Goal: Transaction & Acquisition: Purchase product/service

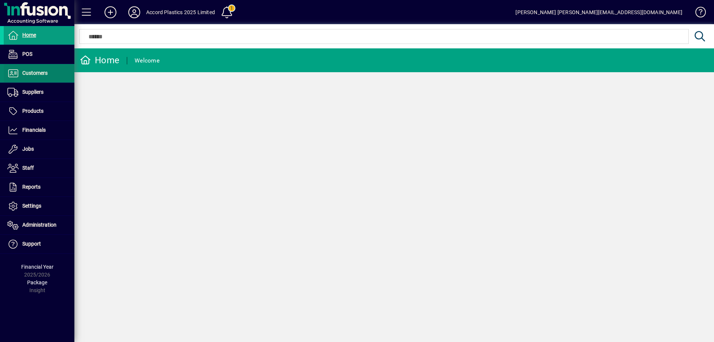
click at [36, 77] on span "Customers" at bounding box center [26, 73] width 44 height 9
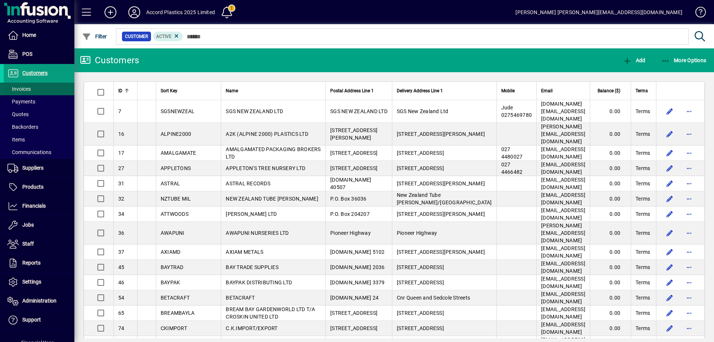
click at [35, 91] on span at bounding box center [39, 89] width 71 height 18
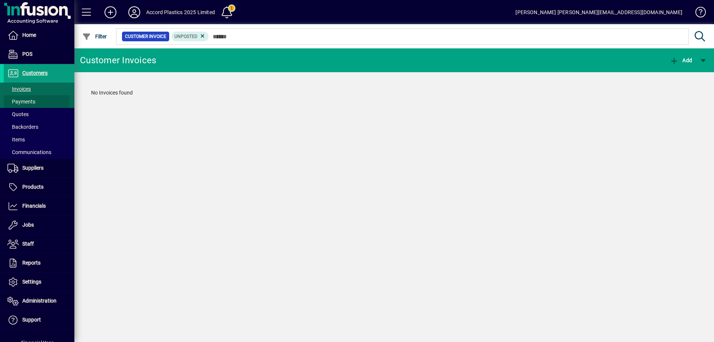
click at [28, 100] on span "Payments" at bounding box center [21, 102] width 28 height 6
click at [33, 93] on span at bounding box center [39, 102] width 71 height 18
click at [35, 87] on span at bounding box center [39, 89] width 71 height 18
click at [200, 36] on icon at bounding box center [202, 36] width 7 height 7
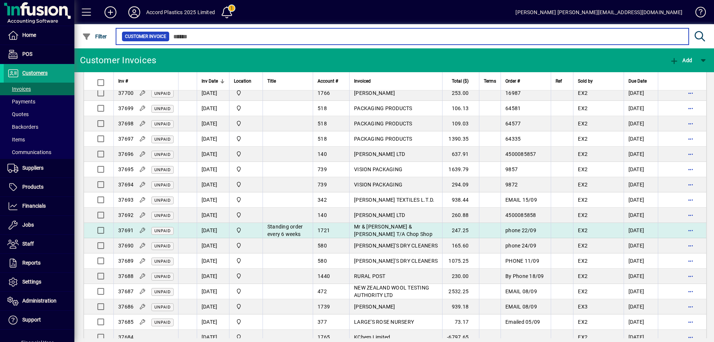
scroll to position [74, 0]
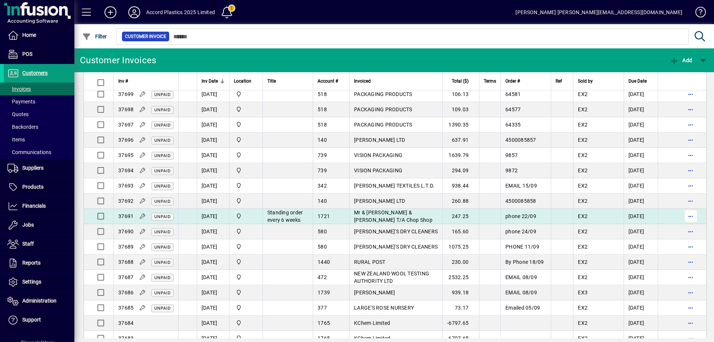
click at [684, 221] on span "button" at bounding box center [691, 216] width 18 height 18
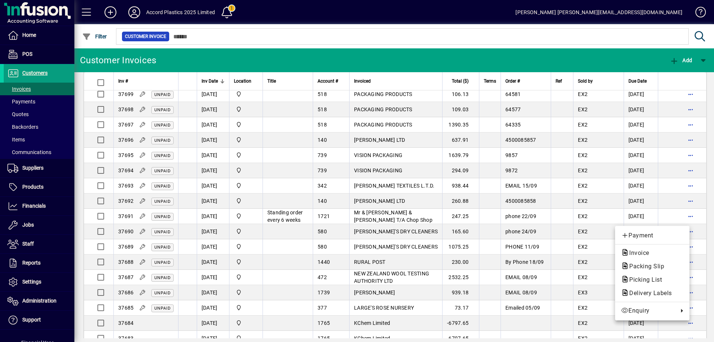
click at [704, 218] on div at bounding box center [357, 171] width 714 height 342
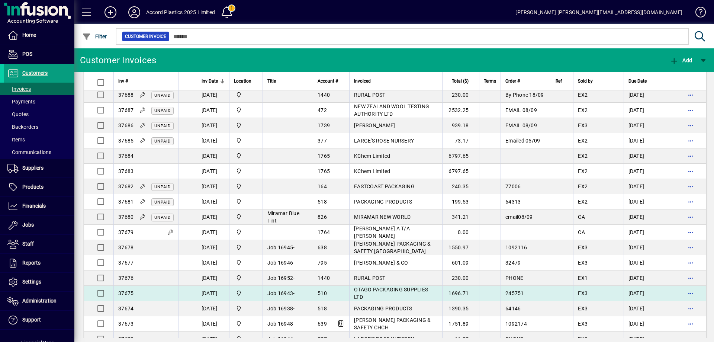
scroll to position [223, 0]
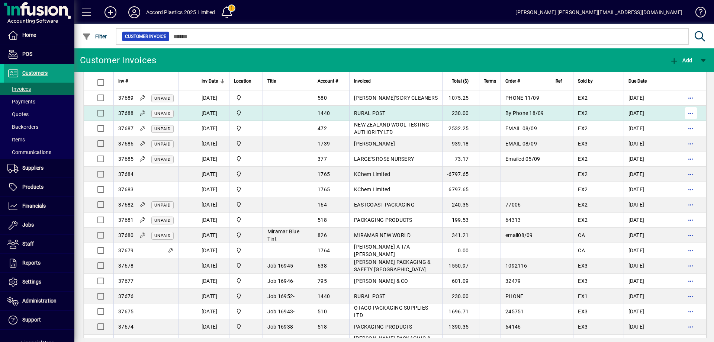
click at [684, 122] on span "button" at bounding box center [691, 113] width 18 height 18
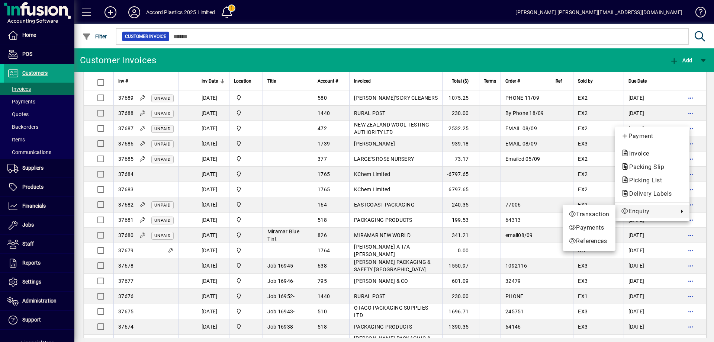
click at [641, 212] on span "Enquiry" at bounding box center [648, 211] width 54 height 9
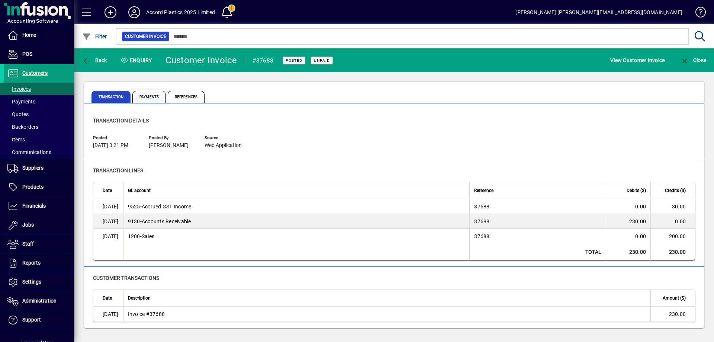
click at [153, 99] on span "Payments" at bounding box center [148, 97] width 33 height 12
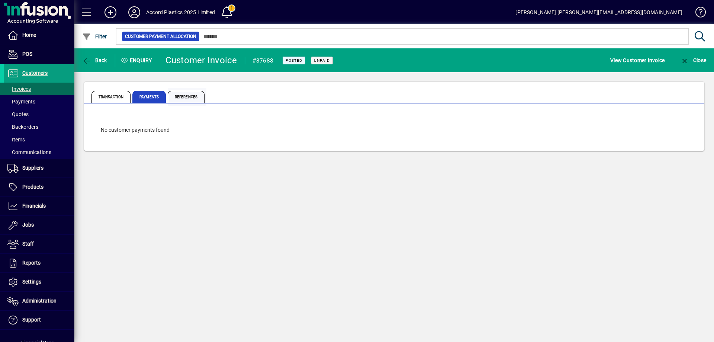
click at [182, 95] on span "References" at bounding box center [186, 97] width 37 height 12
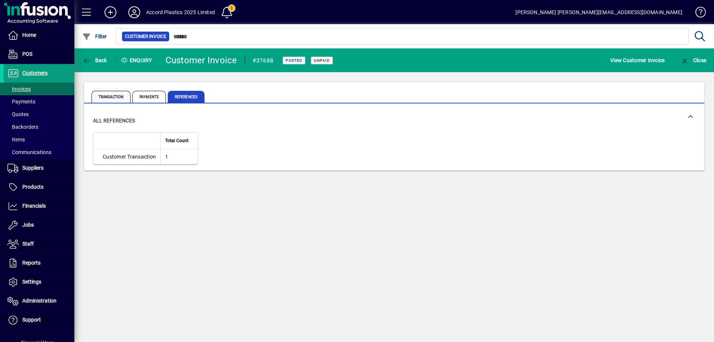
click at [118, 95] on span "Transaction" at bounding box center [110, 97] width 39 height 12
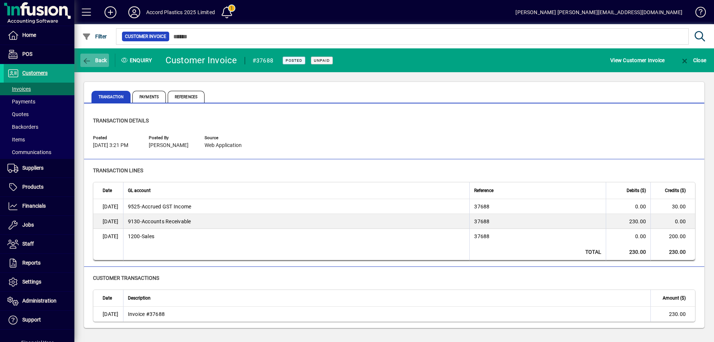
click at [100, 61] on span "Back" at bounding box center [94, 60] width 25 height 6
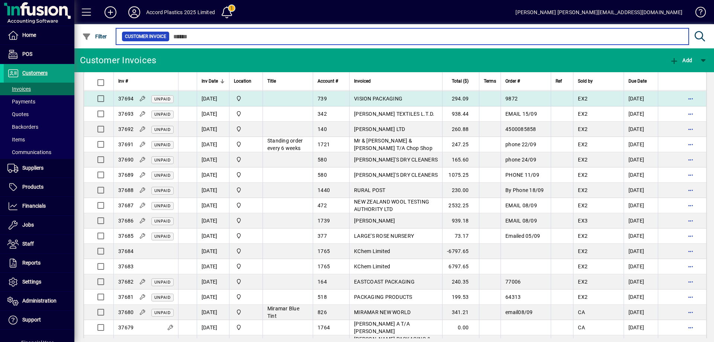
scroll to position [149, 0]
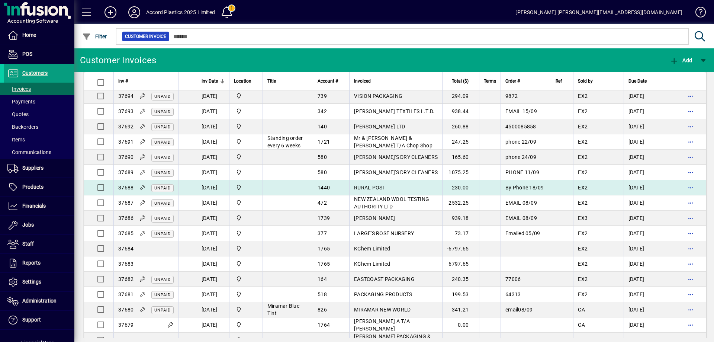
click at [366, 190] on span "RURAL POST" at bounding box center [370, 187] width 32 height 6
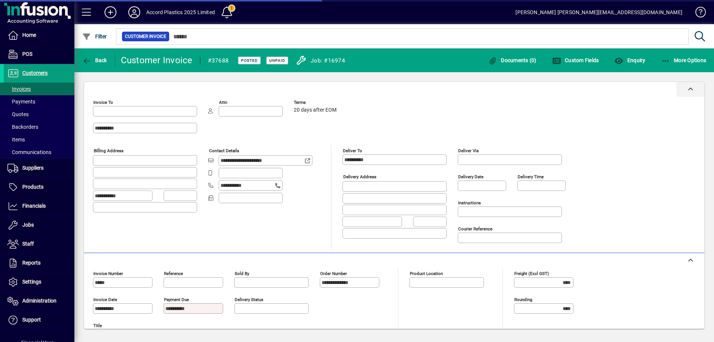
type input "**********"
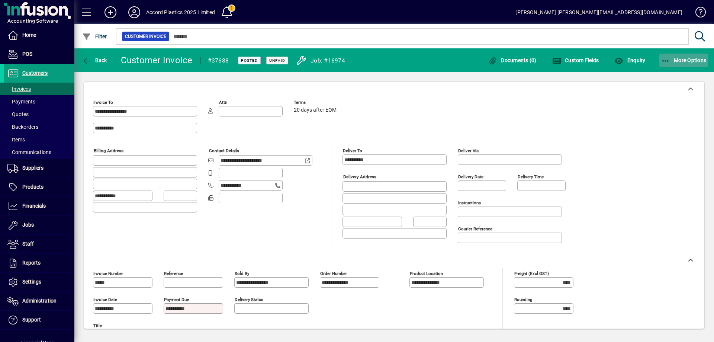
click at [667, 59] on icon "button" at bounding box center [665, 60] width 9 height 7
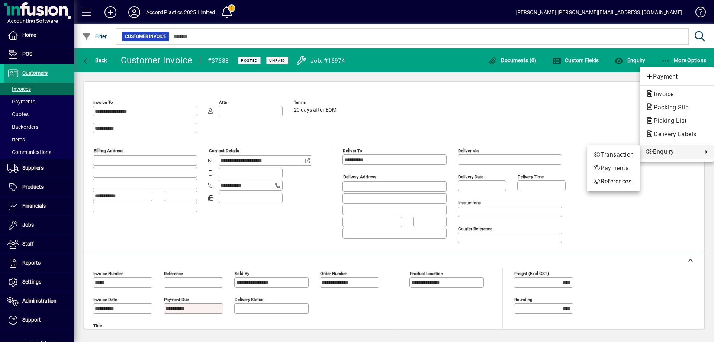
click at [572, 105] on div at bounding box center [357, 171] width 714 height 342
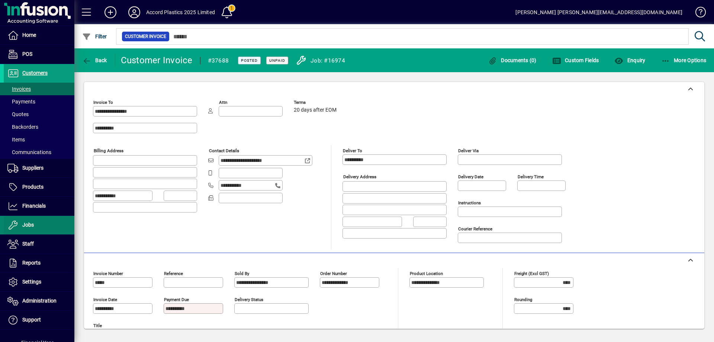
click at [31, 219] on span at bounding box center [39, 225] width 71 height 18
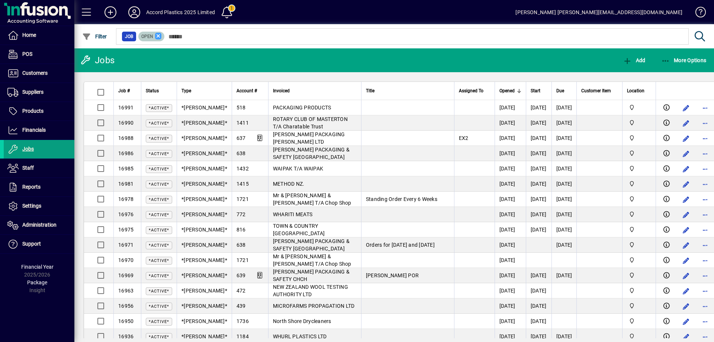
click at [159, 37] on icon at bounding box center [158, 36] width 7 height 7
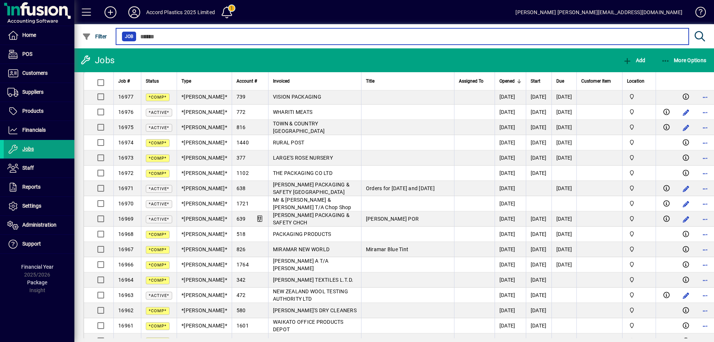
scroll to position [223, 0]
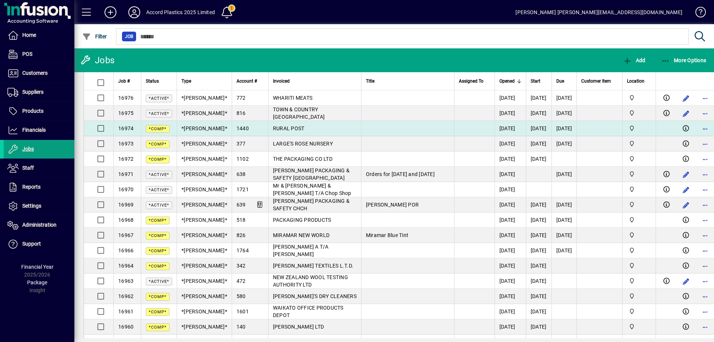
click at [273, 127] on span "RURAL POST" at bounding box center [289, 128] width 32 height 6
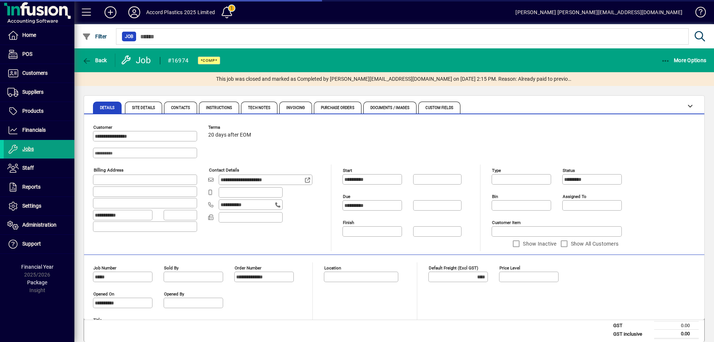
type input "**********"
type input "******"
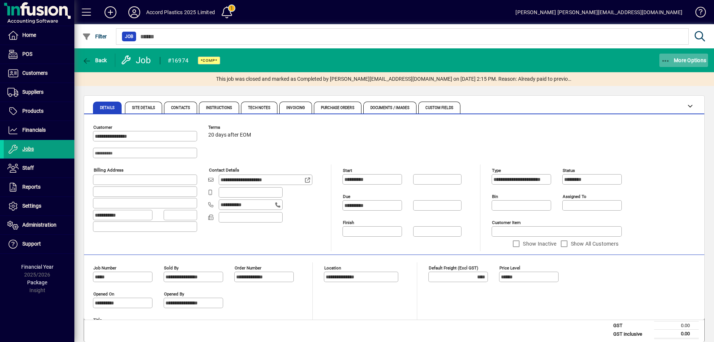
click at [689, 57] on span "More Options" at bounding box center [683, 60] width 45 height 6
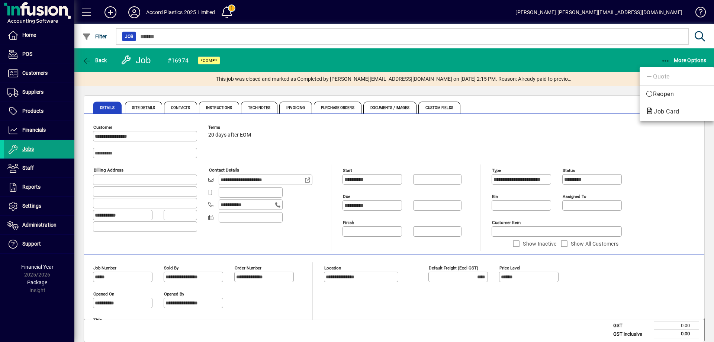
click at [150, 106] on div at bounding box center [357, 171] width 714 height 342
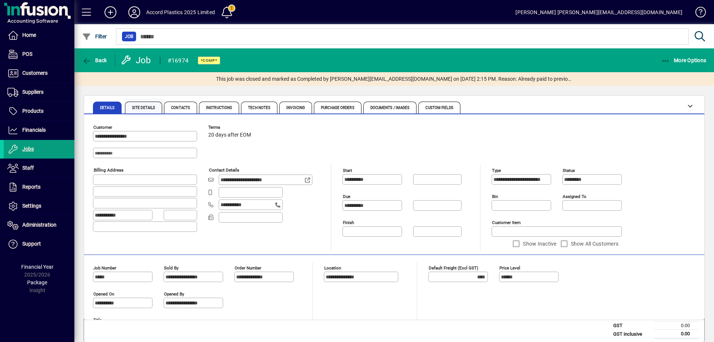
click at [147, 106] on span "Site Details" at bounding box center [143, 108] width 23 height 4
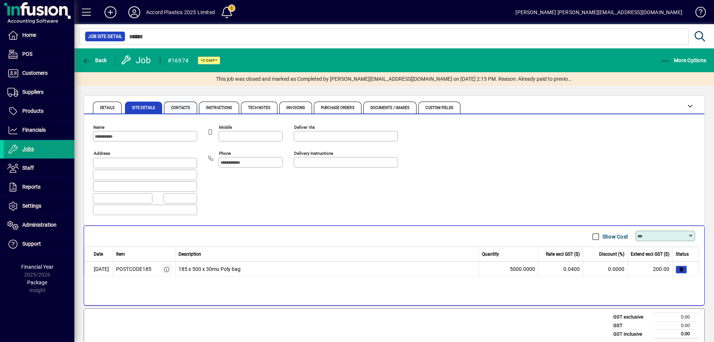
click at [189, 109] on span "Contacts" at bounding box center [180, 108] width 19 height 4
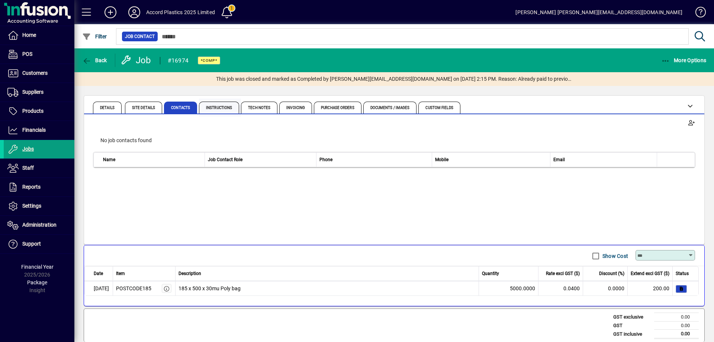
click at [221, 106] on span "Instructions" at bounding box center [219, 108] width 26 height 4
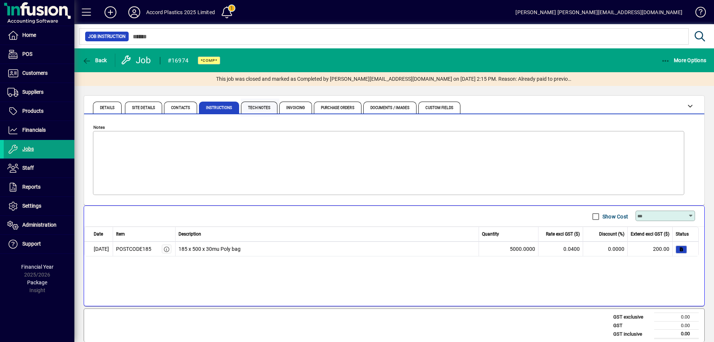
click at [259, 105] on span "Tech Notes" at bounding box center [259, 108] width 36 height 12
click at [300, 110] on span "Invoicing" at bounding box center [295, 108] width 33 height 12
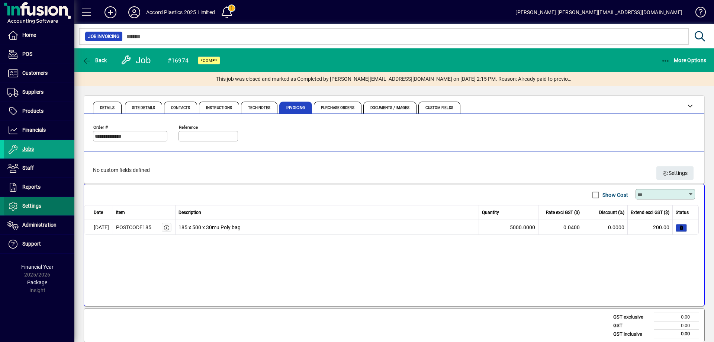
click at [45, 210] on span at bounding box center [39, 206] width 71 height 18
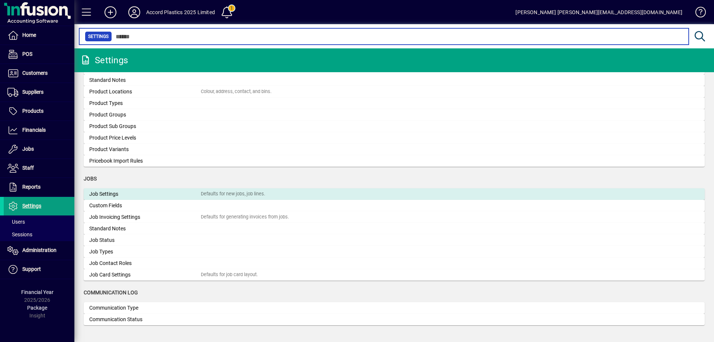
scroll to position [855, 0]
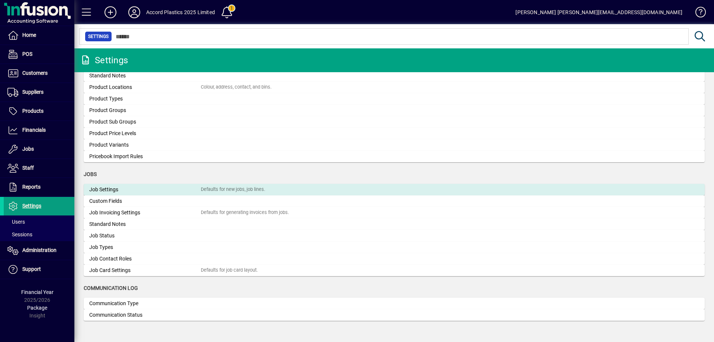
click at [121, 190] on div "Job Settings" at bounding box center [145, 190] width 112 height 8
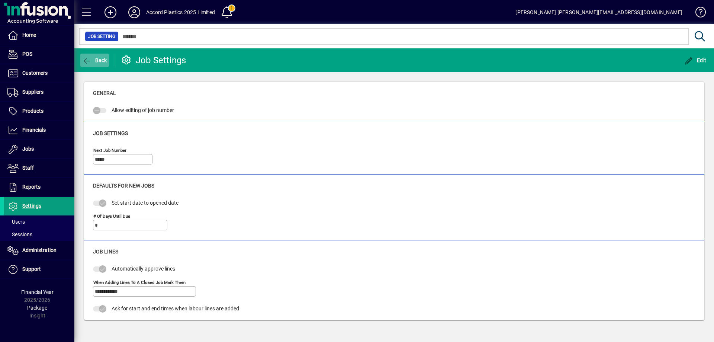
click at [99, 60] on span "Back" at bounding box center [94, 60] width 25 height 6
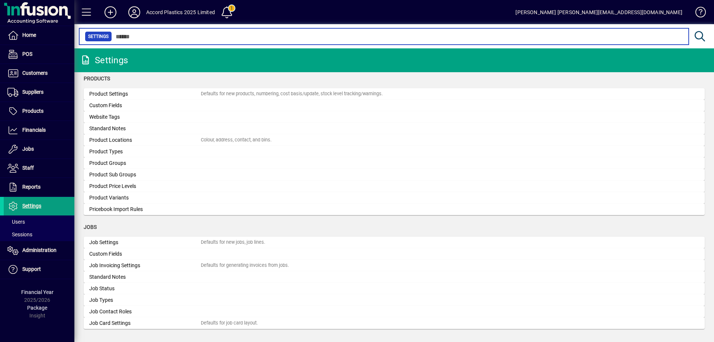
scroll to position [855, 0]
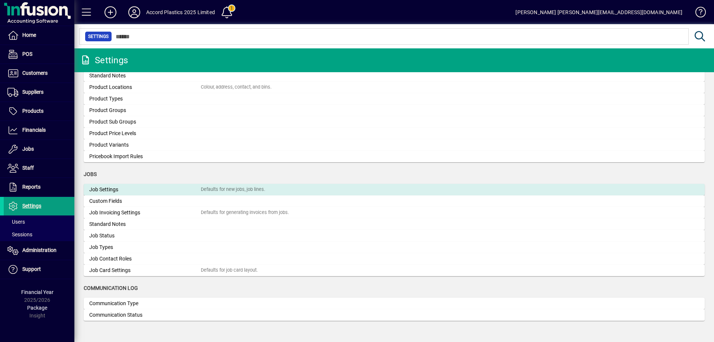
click at [109, 187] on div "Job Settings" at bounding box center [145, 190] width 112 height 8
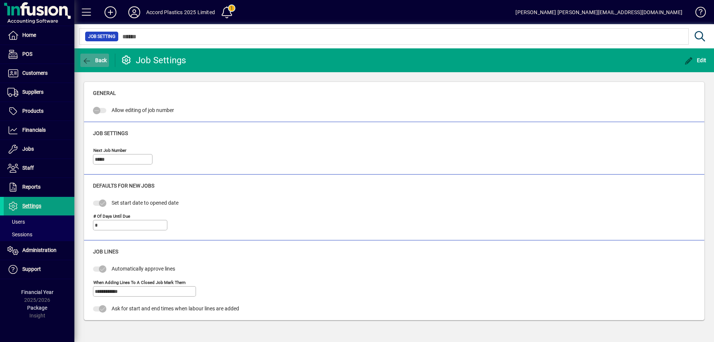
click at [88, 60] on icon "button" at bounding box center [86, 60] width 9 height 7
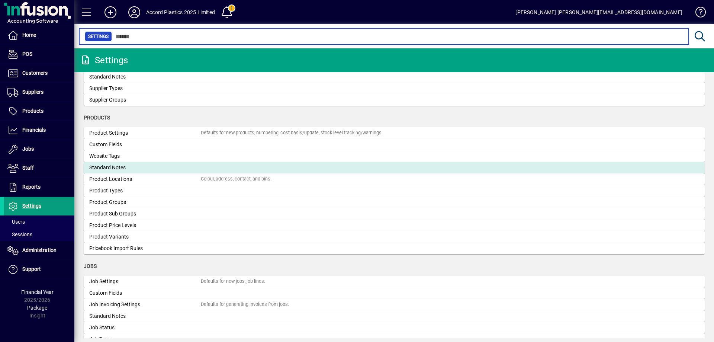
scroll to position [855, 0]
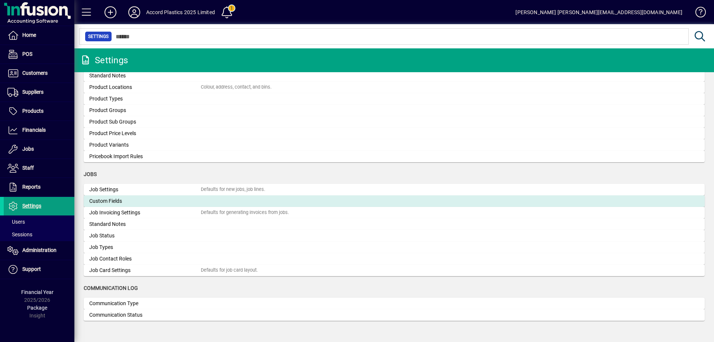
click at [115, 199] on div "Custom Fields" at bounding box center [145, 201] width 112 height 8
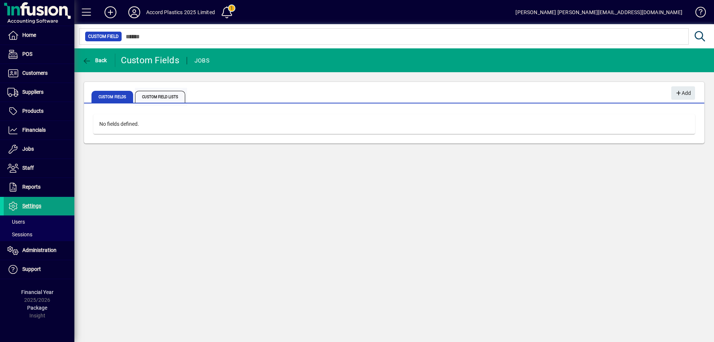
click at [145, 93] on span "Custom Field Lists" at bounding box center [160, 97] width 50 height 12
click at [91, 64] on span "button" at bounding box center [94, 60] width 29 height 18
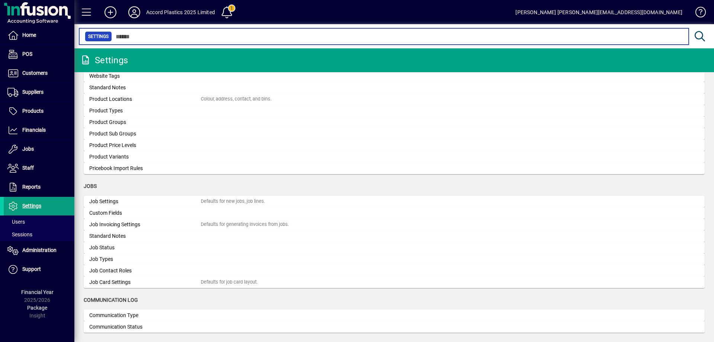
scroll to position [855, 0]
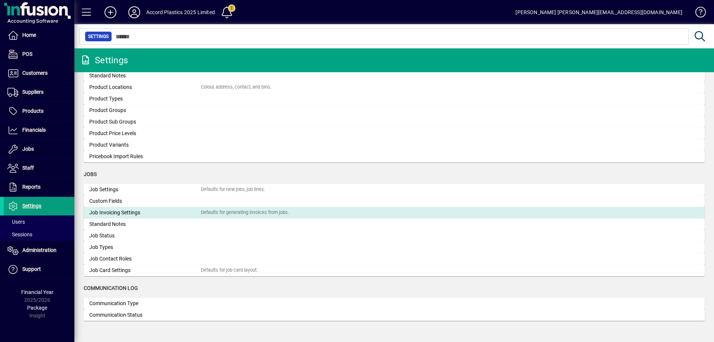
click at [114, 211] on div "Job Invoicing Settings" at bounding box center [145, 213] width 112 height 8
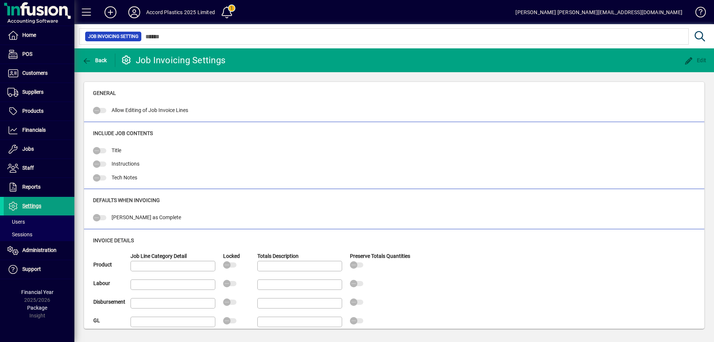
type input "********"
type input "******"
type input "********"
type input "**********"
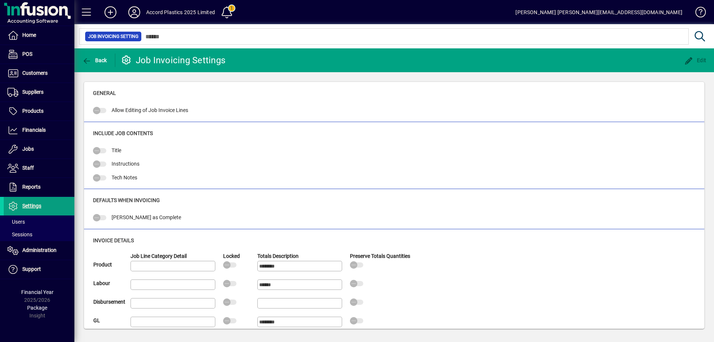
type input "**********"
type input "*******"
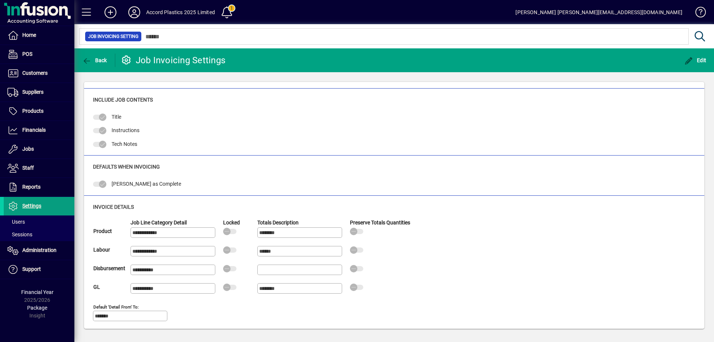
scroll to position [49, 0]
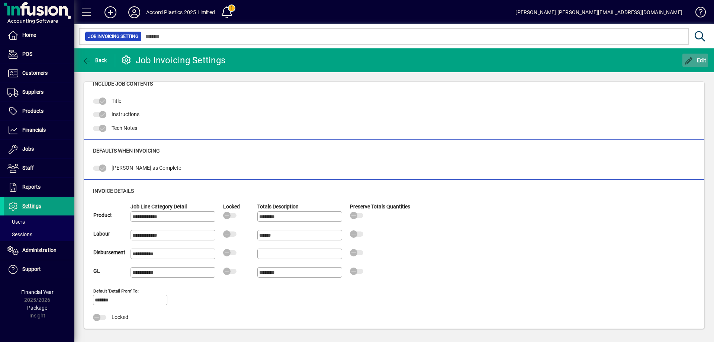
click at [696, 58] on span "Edit" at bounding box center [695, 60] width 22 height 6
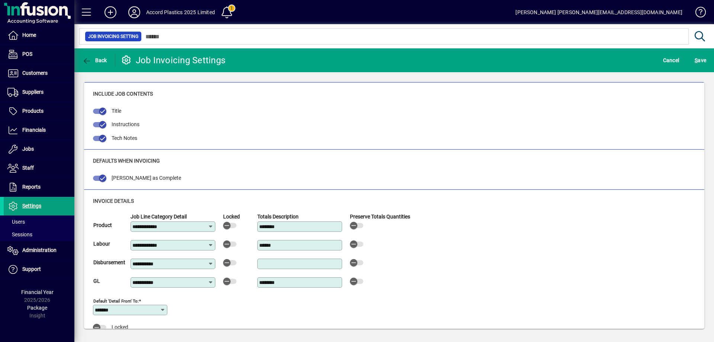
scroll to position [25, 0]
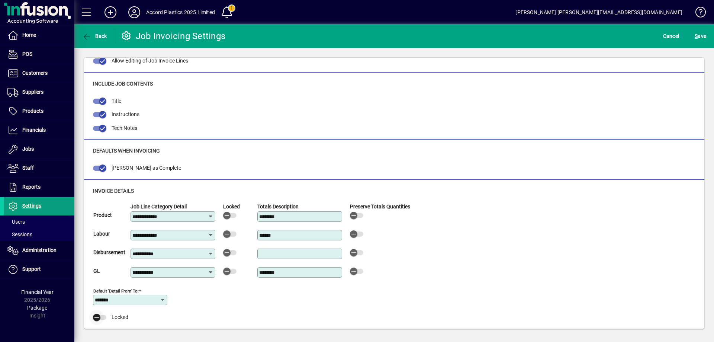
click at [98, 319] on icon "button" at bounding box center [96, 317] width 7 height 7
click at [100, 319] on icon "button" at bounding box center [102, 317] width 7 height 7
click at [97, 317] on icon "button" at bounding box center [96, 317] width 7 height 7
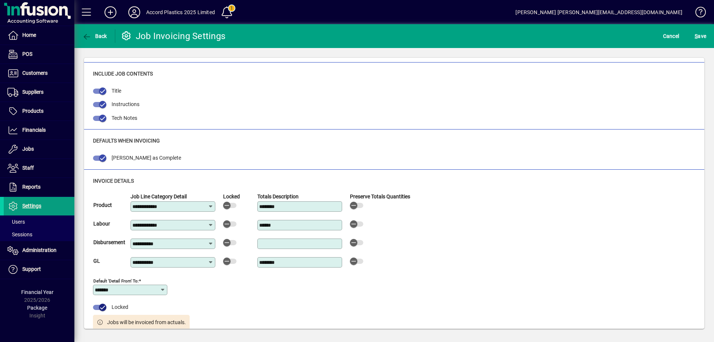
scroll to position [41, 0]
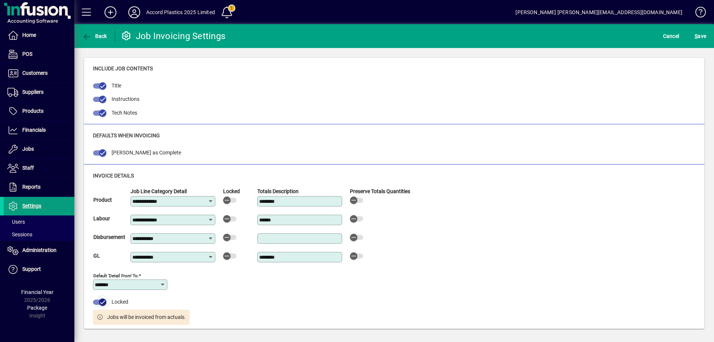
click at [99, 305] on icon "button" at bounding box center [102, 302] width 7 height 7
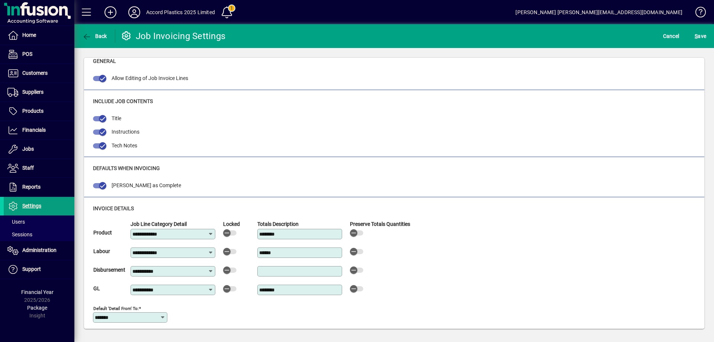
scroll to position [0, 0]
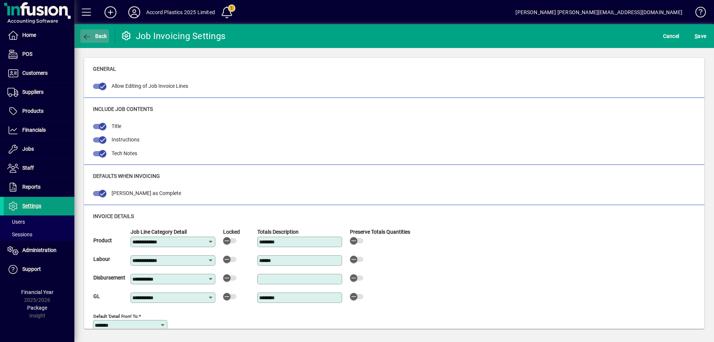
click at [101, 37] on span "Back" at bounding box center [94, 36] width 25 height 6
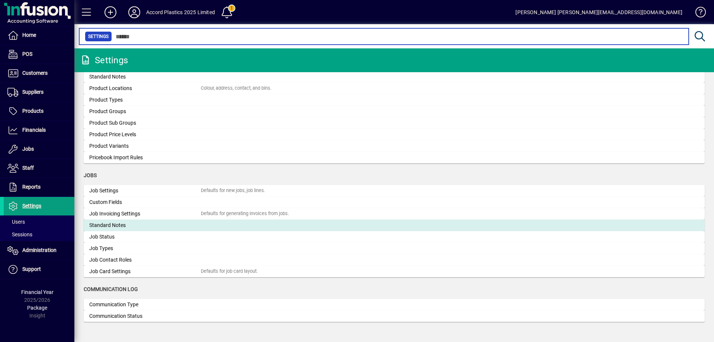
scroll to position [855, 0]
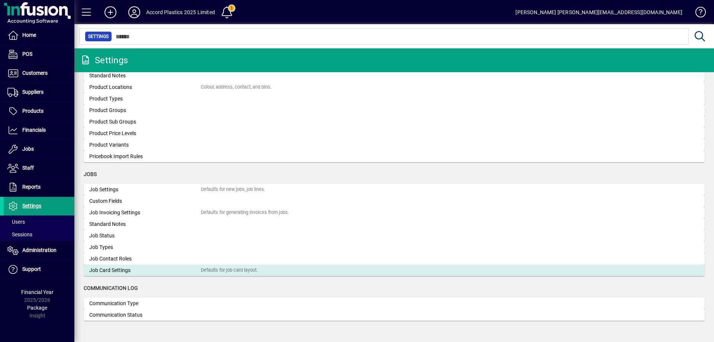
click at [116, 269] on div "Job Card Settings" at bounding box center [145, 270] width 112 height 8
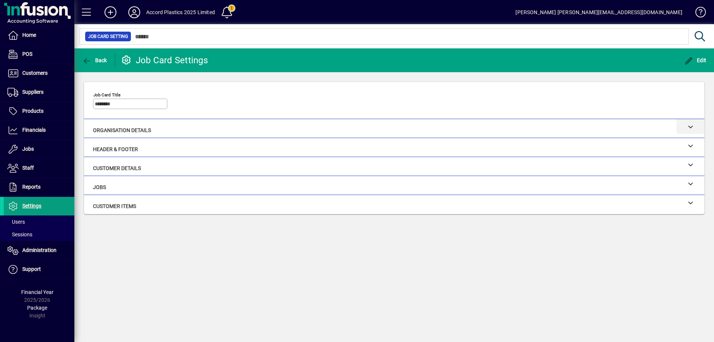
click at [177, 128] on div at bounding box center [394, 126] width 620 height 15
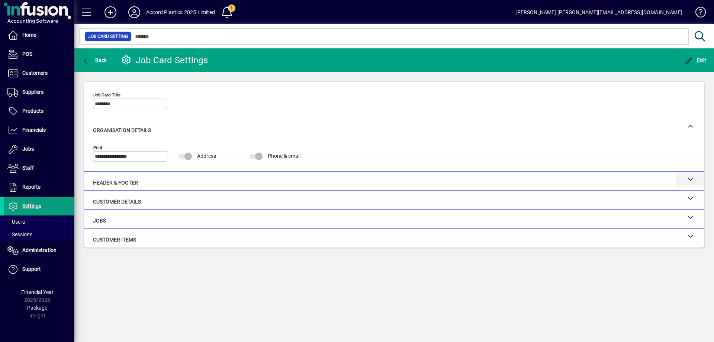
click at [192, 180] on div at bounding box center [394, 178] width 620 height 15
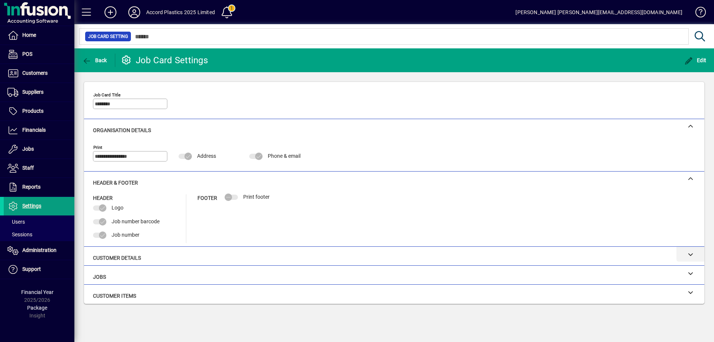
click at [107, 257] on div at bounding box center [394, 254] width 620 height 15
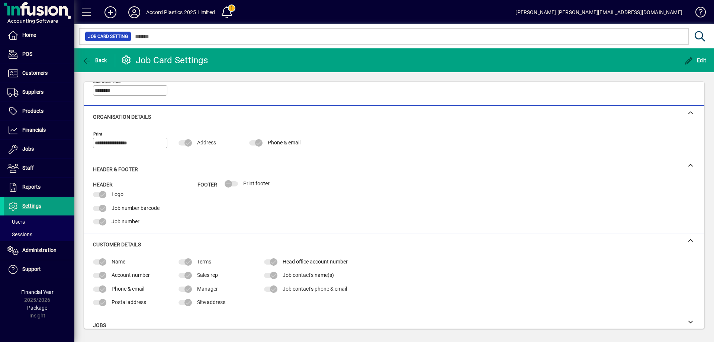
scroll to position [37, 0]
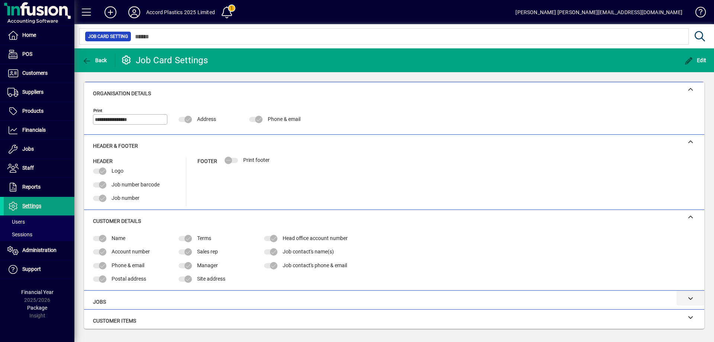
click at [129, 298] on div at bounding box center [394, 297] width 620 height 15
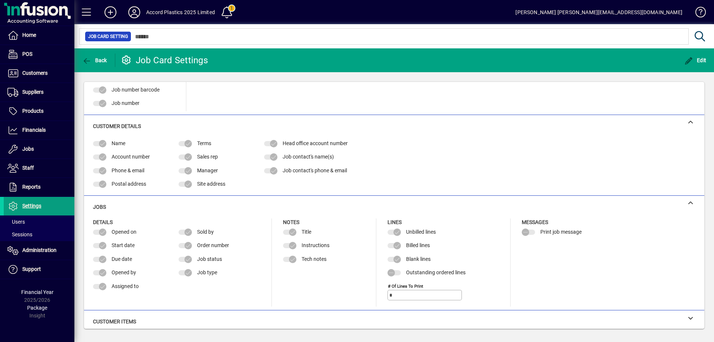
scroll to position [132, 0]
click at [108, 322] on div at bounding box center [394, 316] width 620 height 15
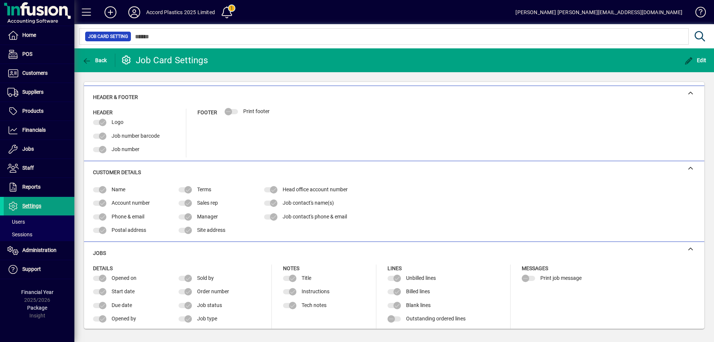
scroll to position [0, 0]
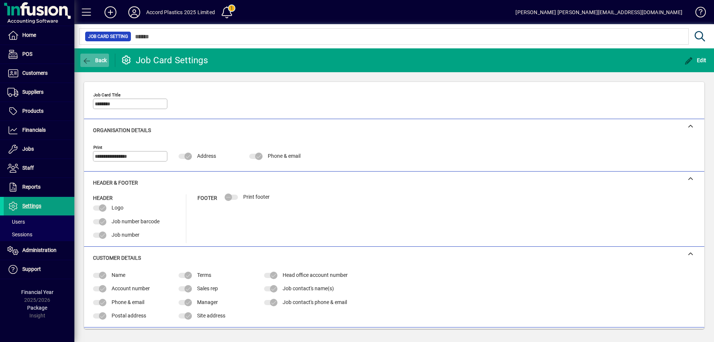
click at [99, 60] on span "Back" at bounding box center [94, 60] width 25 height 6
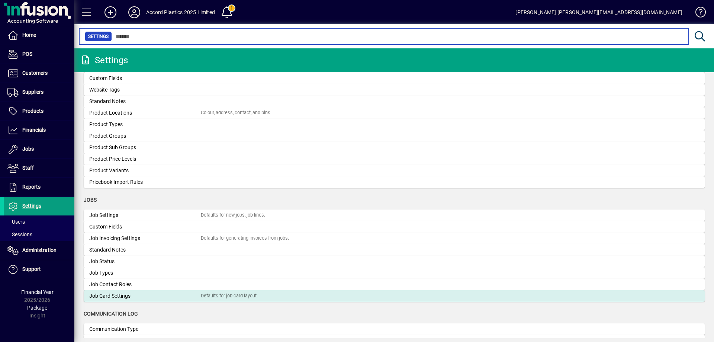
scroll to position [855, 0]
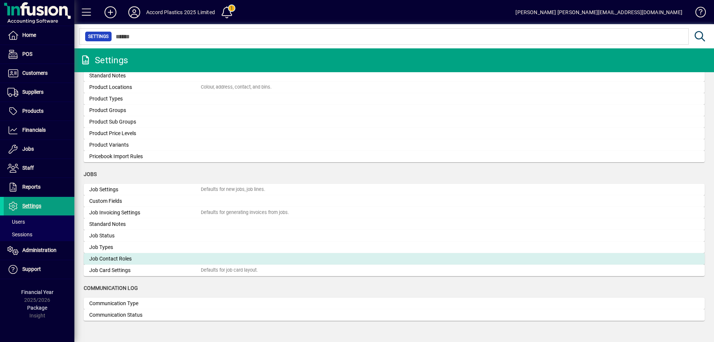
click at [119, 260] on div "Job Contact Roles" at bounding box center [145, 259] width 112 height 8
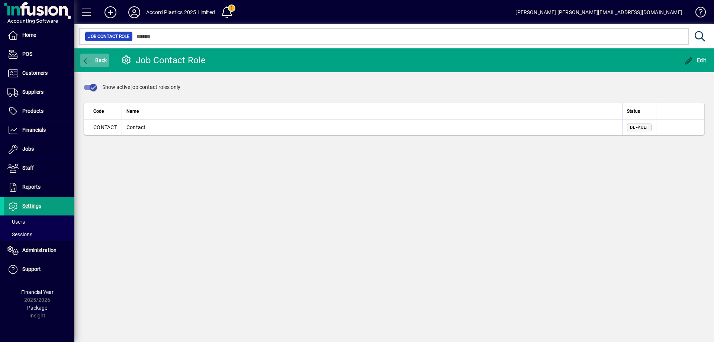
click at [105, 64] on span "button" at bounding box center [94, 60] width 29 height 18
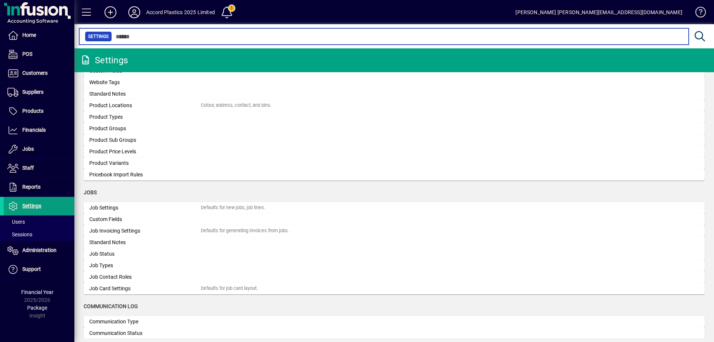
scroll to position [855, 0]
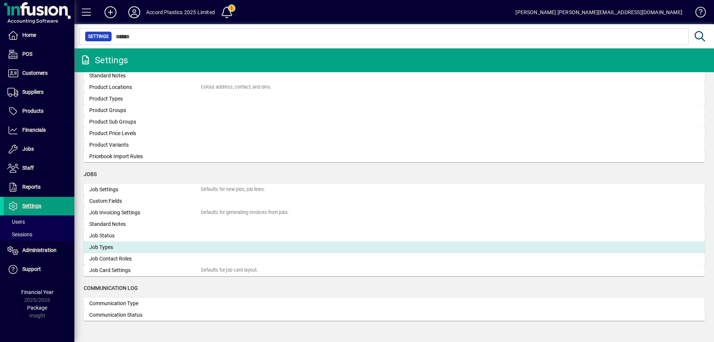
click at [112, 244] on div "Job Types" at bounding box center [145, 247] width 112 height 8
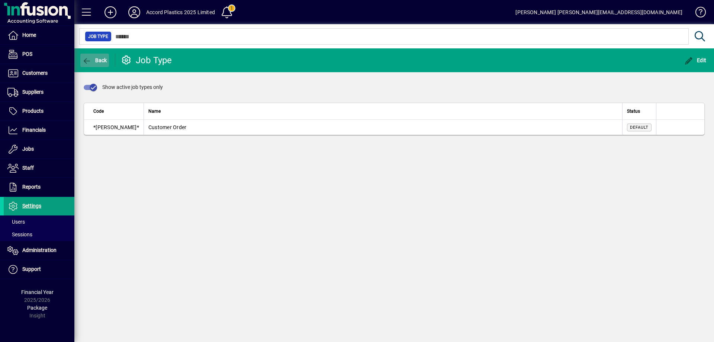
click at [92, 59] on span "Back" at bounding box center [94, 60] width 25 height 6
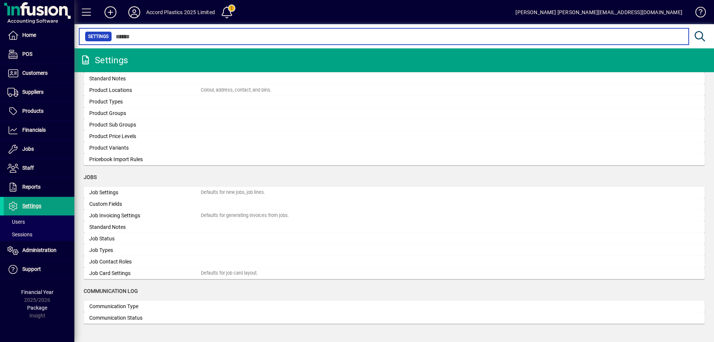
scroll to position [855, 0]
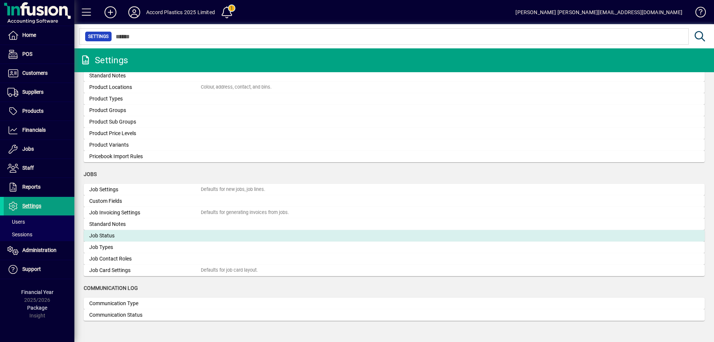
click at [112, 238] on div "Job Status" at bounding box center [145, 236] width 112 height 8
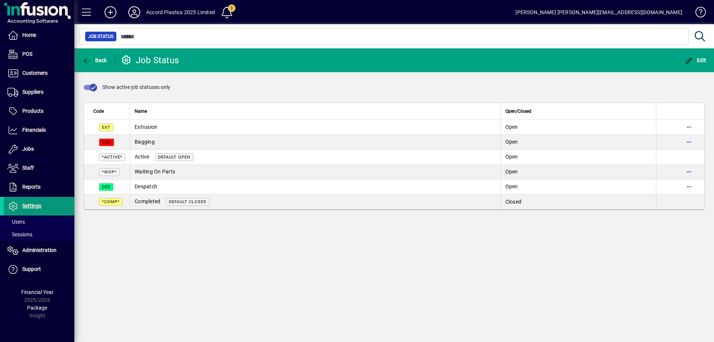
click at [28, 205] on span "Settings" at bounding box center [31, 206] width 19 height 6
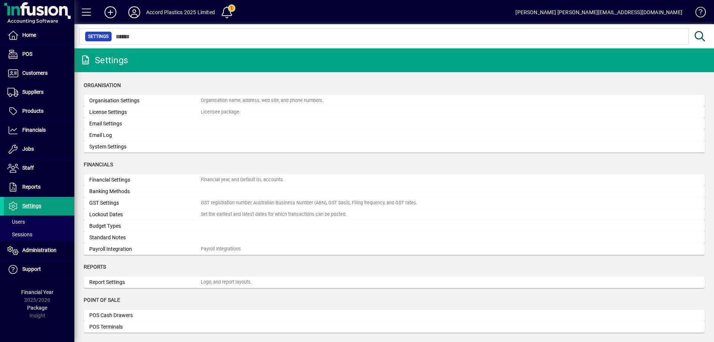
click at [699, 13] on span at bounding box center [697, 14] width 18 height 18
click at [36, 97] on span at bounding box center [39, 92] width 71 height 18
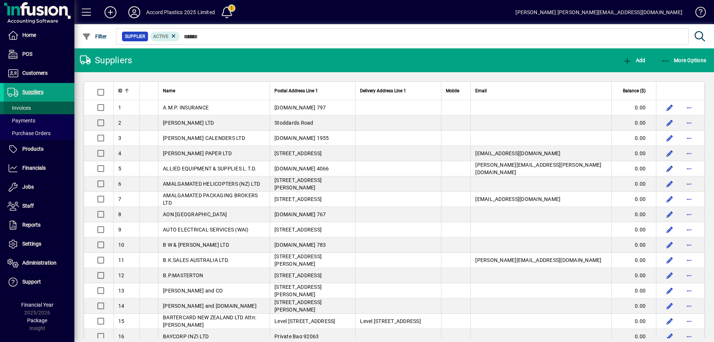
click at [36, 106] on span at bounding box center [39, 108] width 71 height 18
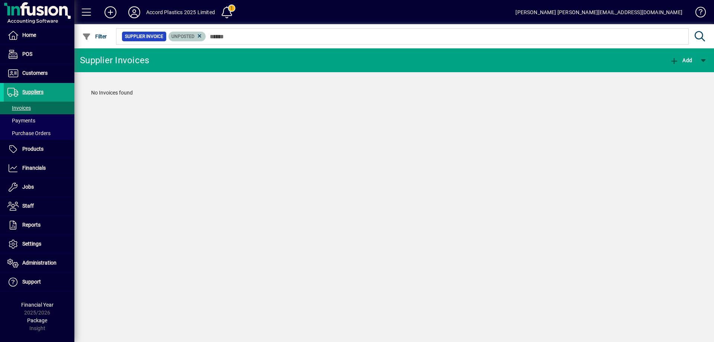
click at [195, 37] on span "Unposted" at bounding box center [187, 36] width 32 height 7
click at [200, 37] on icon at bounding box center [199, 36] width 7 height 7
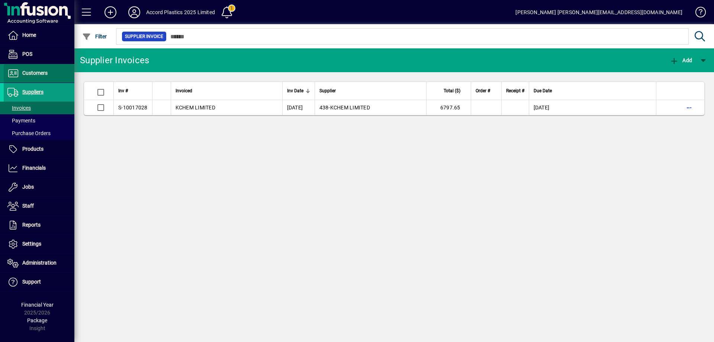
click at [36, 73] on span "Customers" at bounding box center [34, 73] width 25 height 6
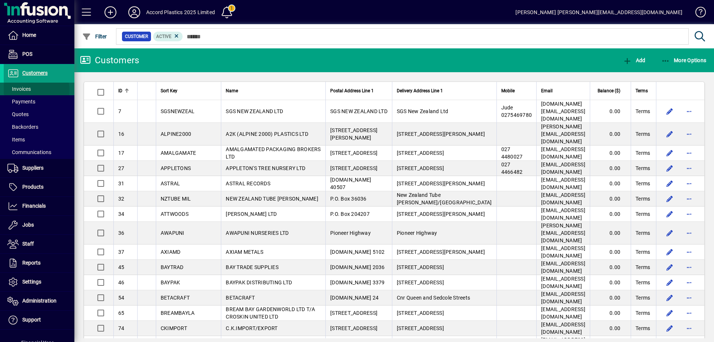
click at [32, 90] on span at bounding box center [39, 89] width 71 height 18
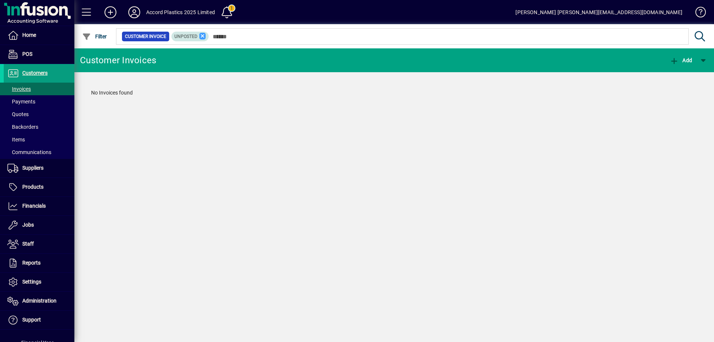
click at [199, 38] on icon at bounding box center [202, 36] width 7 height 7
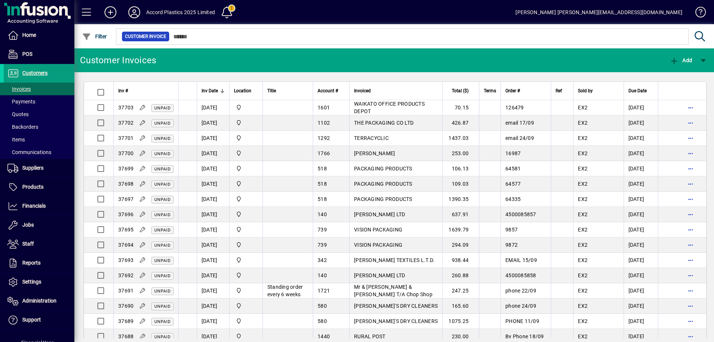
click at [142, 123] on icon at bounding box center [142, 122] width 7 height 5
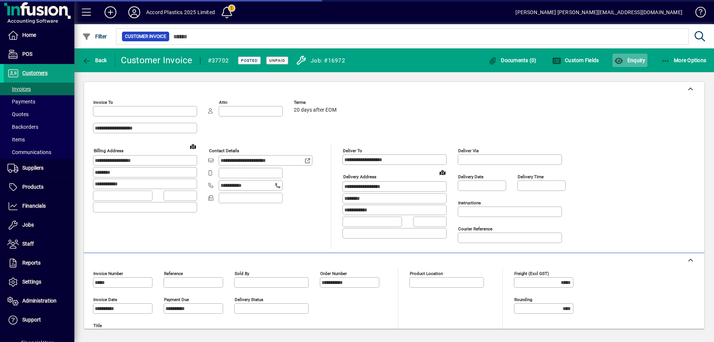
type input "**********"
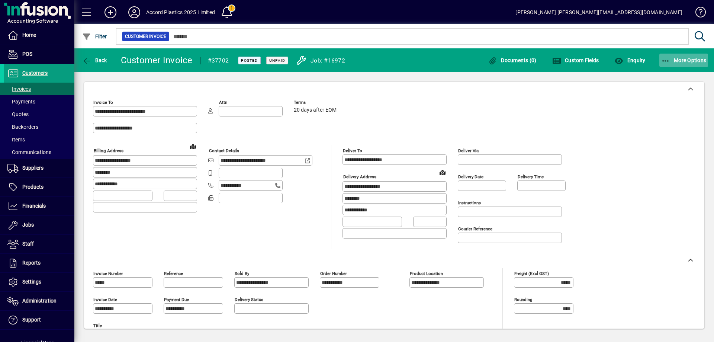
click at [673, 58] on span "More Options" at bounding box center [683, 60] width 45 height 6
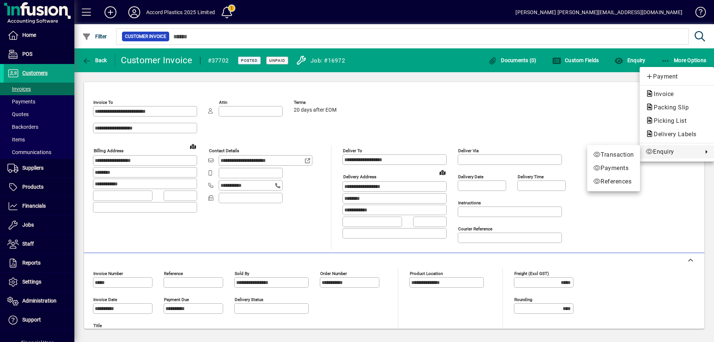
click at [454, 112] on div at bounding box center [357, 171] width 714 height 342
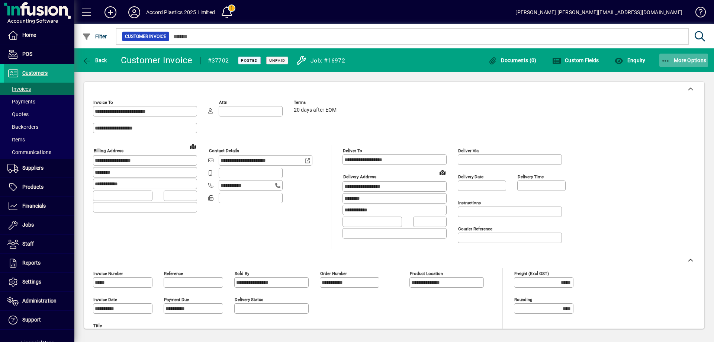
click at [674, 61] on span "More Options" at bounding box center [683, 60] width 45 height 6
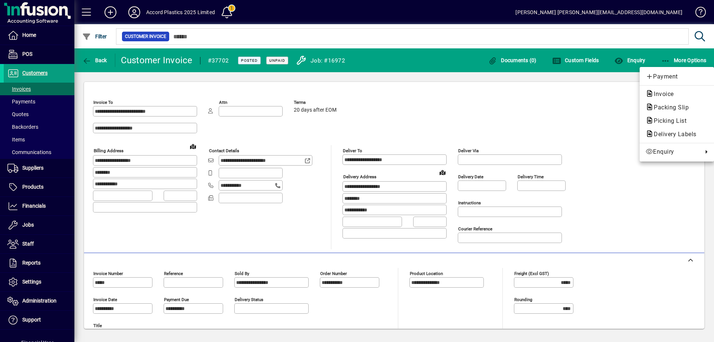
click at [91, 58] on div at bounding box center [357, 171] width 714 height 342
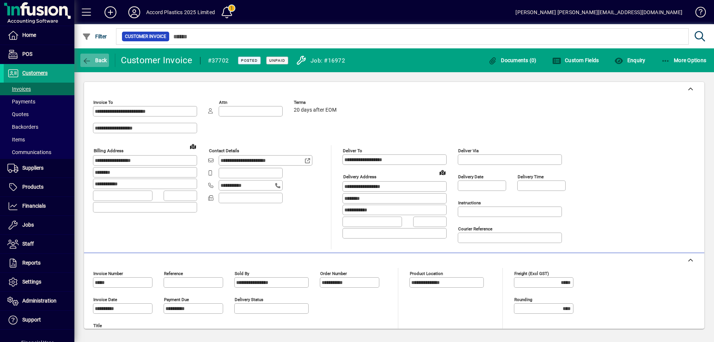
click at [91, 59] on icon "button" at bounding box center [86, 60] width 9 height 7
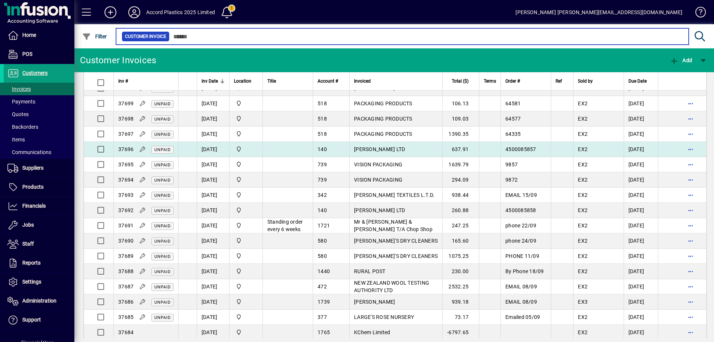
scroll to position [149, 0]
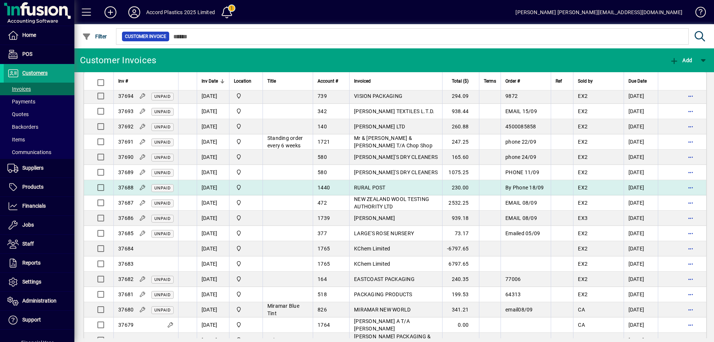
click at [367, 190] on span "RURAL POST" at bounding box center [370, 187] width 32 height 6
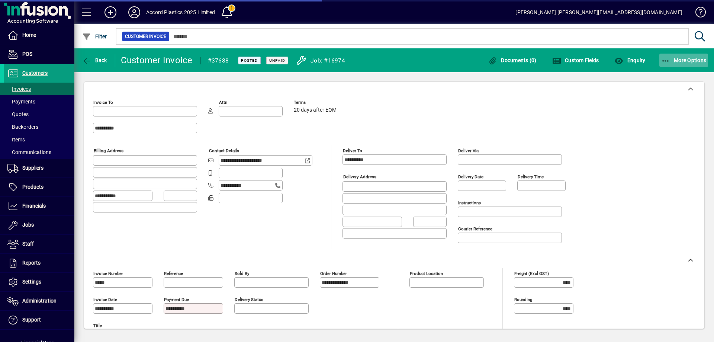
type input "**********"
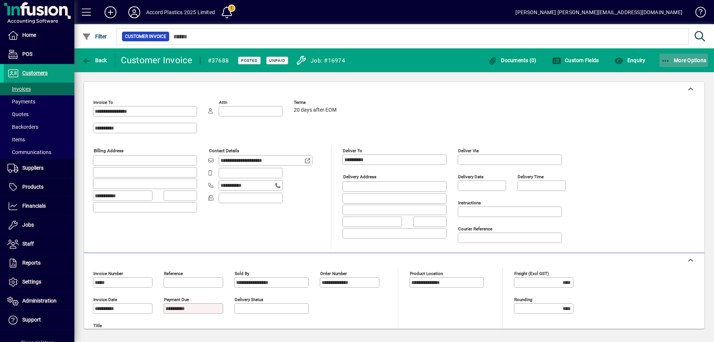
click at [677, 61] on span "More Options" at bounding box center [683, 60] width 45 height 6
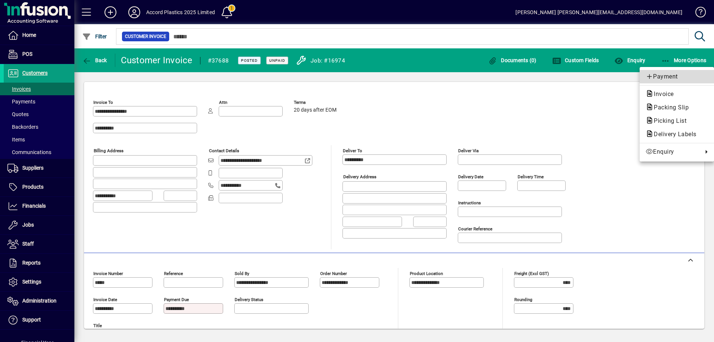
click at [654, 75] on span "Payment" at bounding box center [677, 76] width 62 height 9
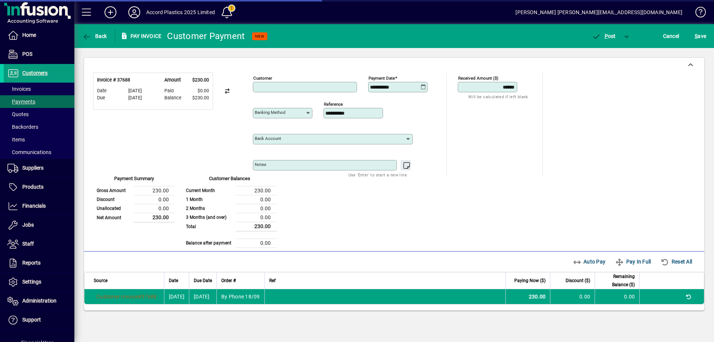
type input "**********"
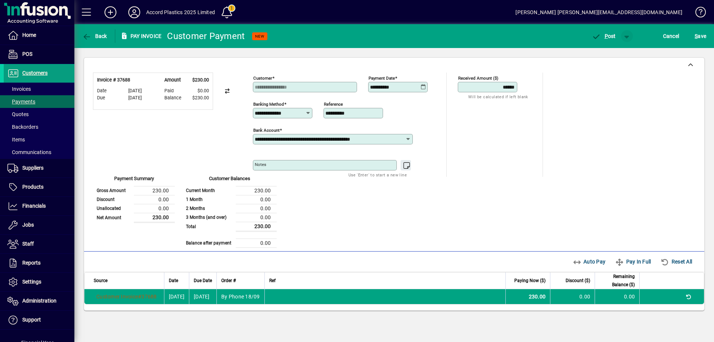
click at [626, 36] on span "button" at bounding box center [627, 36] width 18 height 18
click at [651, 54] on div at bounding box center [357, 171] width 714 height 342
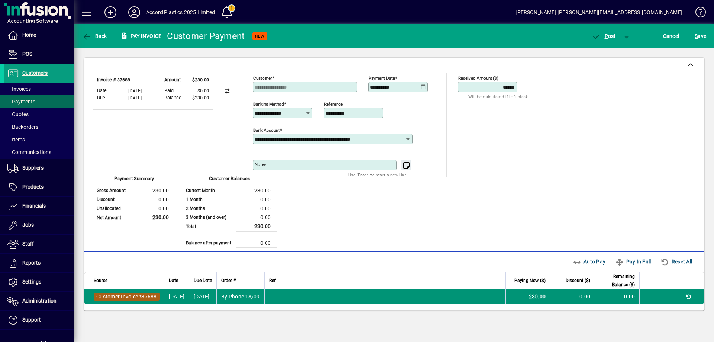
click at [138, 296] on span "Customer Invoice" at bounding box center [117, 296] width 42 height 6
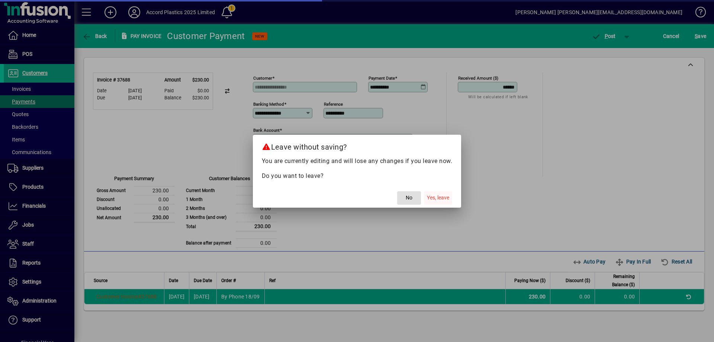
click at [444, 196] on span "Yes, leave" at bounding box center [438, 198] width 22 height 8
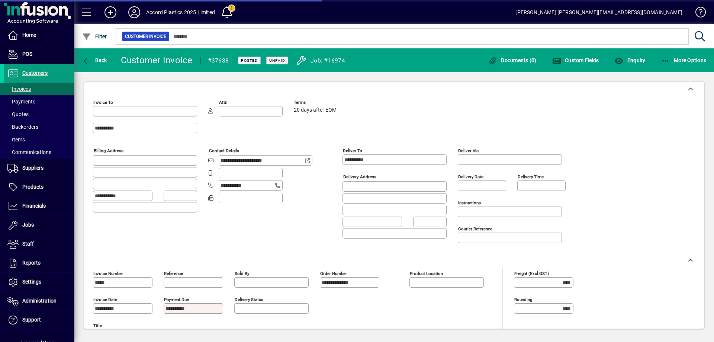
type input "**********"
